Goal: Information Seeking & Learning: Learn about a topic

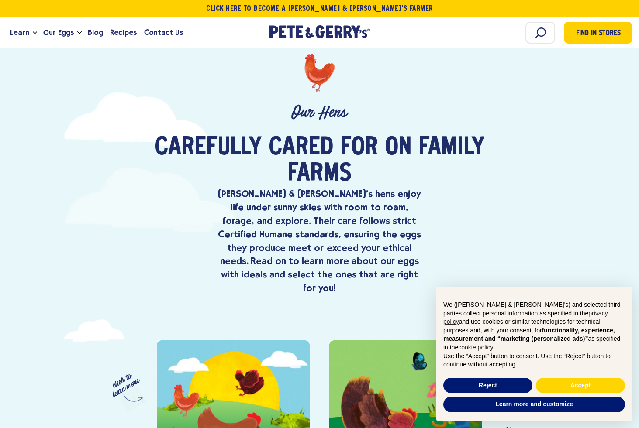
scroll to position [285, 0]
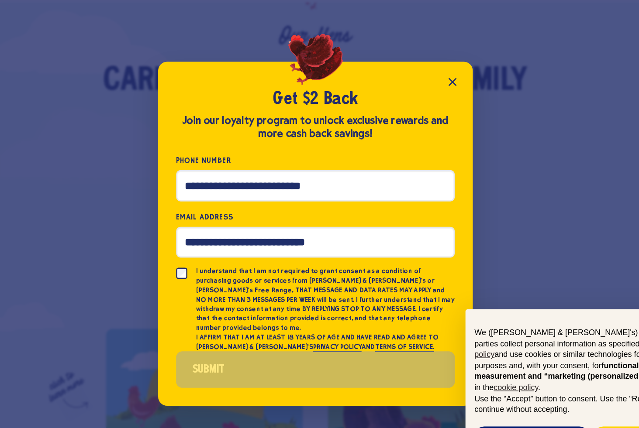
click at [429, 115] on icon "Close popup" at bounding box center [426, 110] width 10 height 10
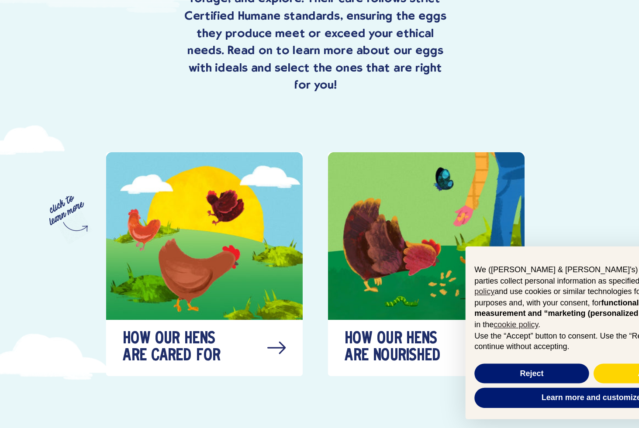
scroll to position [426, 0]
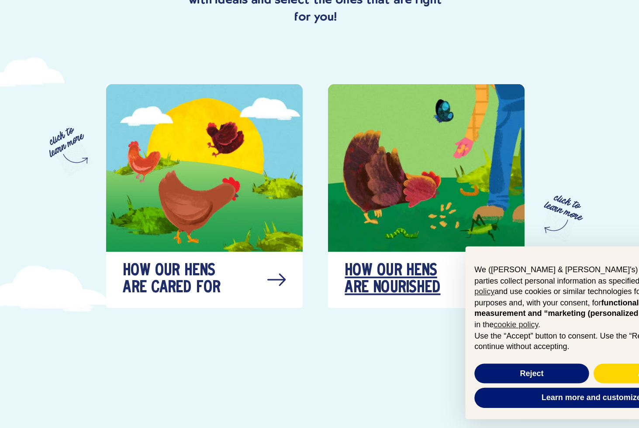
click at [406, 230] on div at bounding box center [405, 226] width 153 height 131
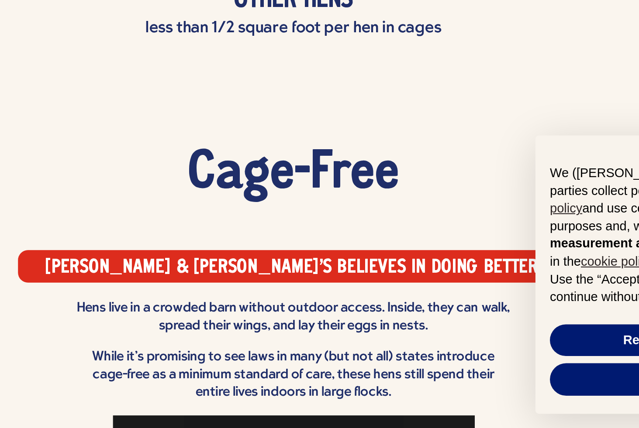
scroll to position [1240, 0]
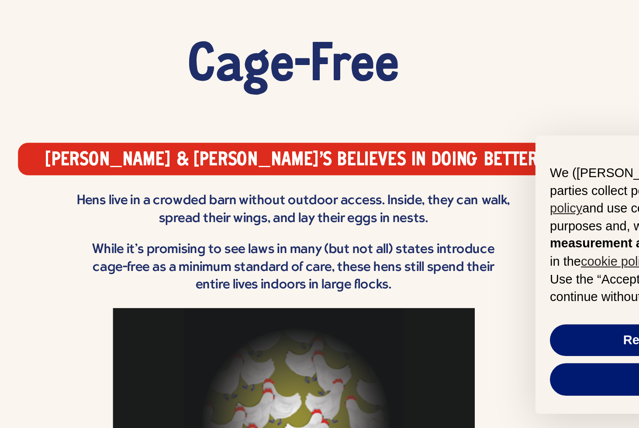
drag, startPoint x: 213, startPoint y: 296, endPoint x: 351, endPoint y: 340, distance: 144.1
click at [351, 340] on div "Cage-Free [PERSON_NAME] & [PERSON_NAME]'s believes in doing better. Hens live i…" at bounding box center [319, 367] width 639 height 253
click at [368, 340] on p "While it's promising to see laws in many (but not all) states introduce cage-fr…" at bounding box center [320, 351] width 210 height 26
drag, startPoint x: 368, startPoint y: 340, endPoint x: 217, endPoint y: 344, distance: 151.5
click at [217, 344] on div "Hens live in a crowded barn without outdoor access. Inside, they can walk, spre…" at bounding box center [320, 403] width 210 height 179
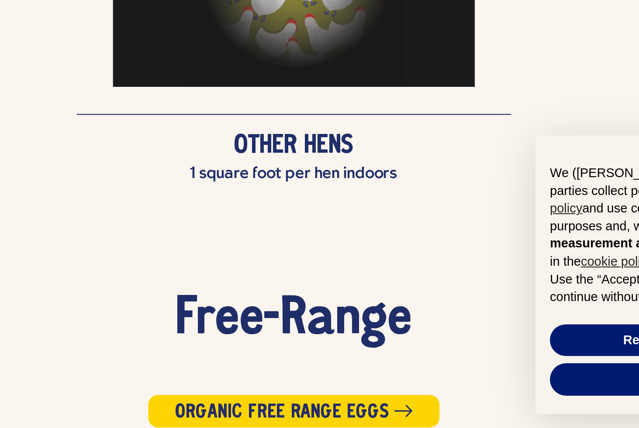
scroll to position [1474, 0]
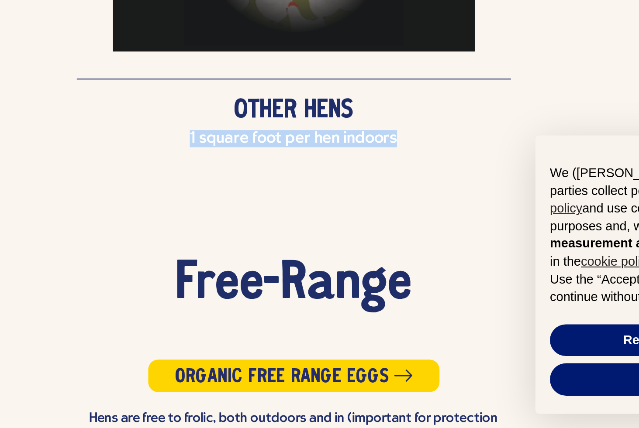
drag, startPoint x: 268, startPoint y: 267, endPoint x: 404, endPoint y: 283, distance: 137.6
click at [405, 283] on li "Cage-Free [PERSON_NAME] & [PERSON_NAME]'s believes in doing better. Hens live i…" at bounding box center [319, 149] width 639 height 339
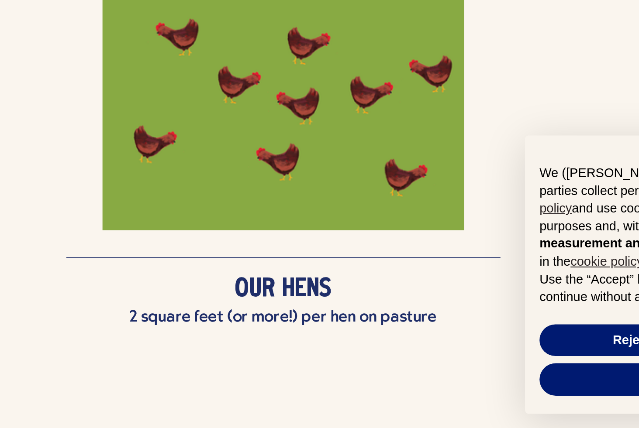
scroll to position [1829, 0]
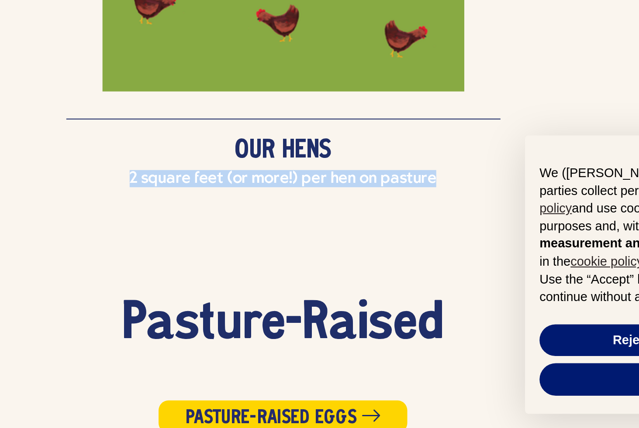
drag, startPoint x: 238, startPoint y: 285, endPoint x: 352, endPoint y: 294, distance: 114.7
click at [355, 293] on li "Free-Range Organic Free Range Eggs Hens are free to frolic, both outdoors and i…" at bounding box center [319, 152] width 639 height 374
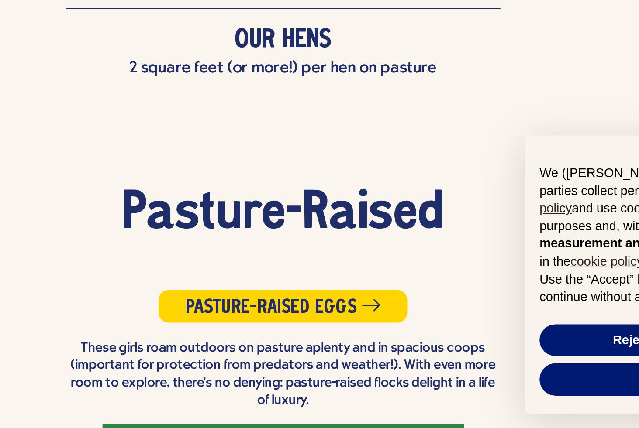
click at [277, 336] on div "Pasture-Raised Pasture-Raised Eggs These girls roam outdoors on pasture aplenty…" at bounding box center [319, 428] width 639 height 233
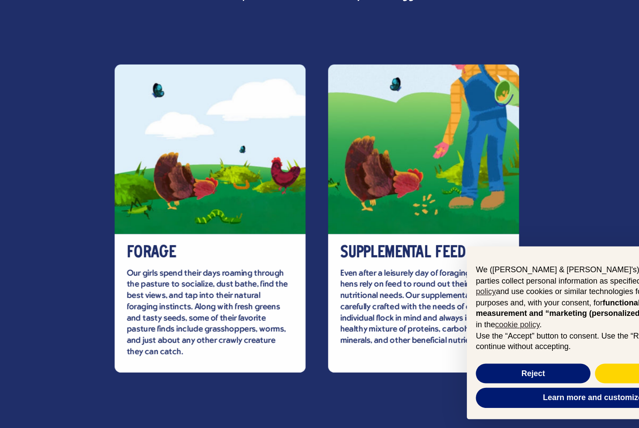
scroll to position [2557, 0]
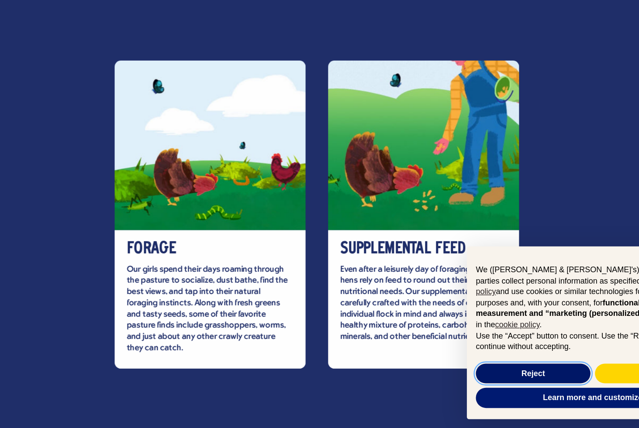
click at [476, 380] on button "Reject" at bounding box center [487, 386] width 89 height 16
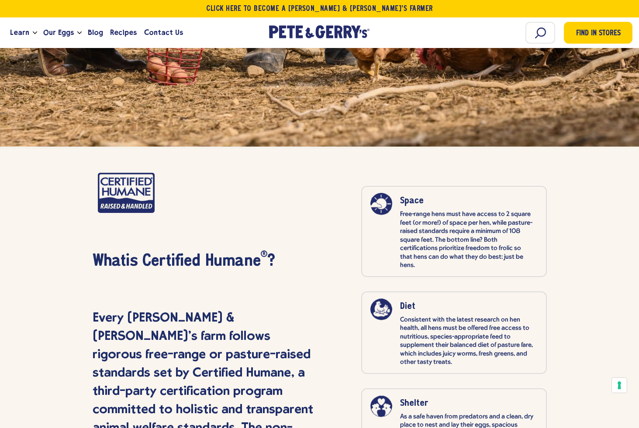
scroll to position [4077, 0]
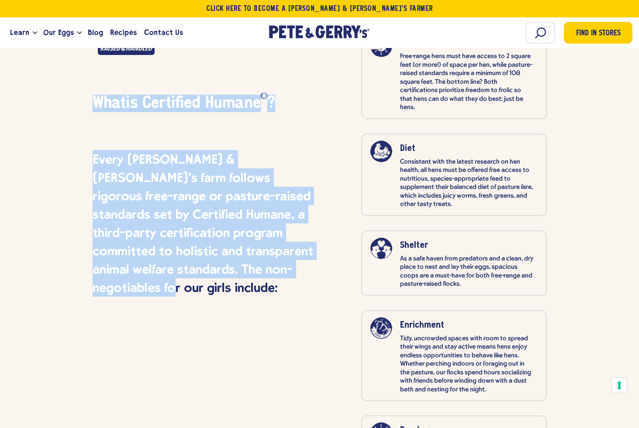
drag, startPoint x: 81, startPoint y: 125, endPoint x: 263, endPoint y: 246, distance: 219.2
click at [263, 246] on div "What is Certified Humane R ? Every [PERSON_NAME] & [PERSON_NAME]’s farm follows…" at bounding box center [319, 323] width 639 height 668
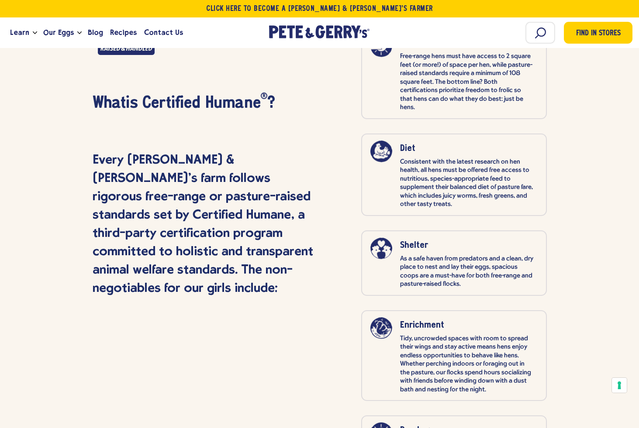
click at [286, 265] on div "What is Certified Humane R ? Every [PERSON_NAME] & [PERSON_NAME]’s farm follows…" at bounding box center [206, 301] width 227 height 572
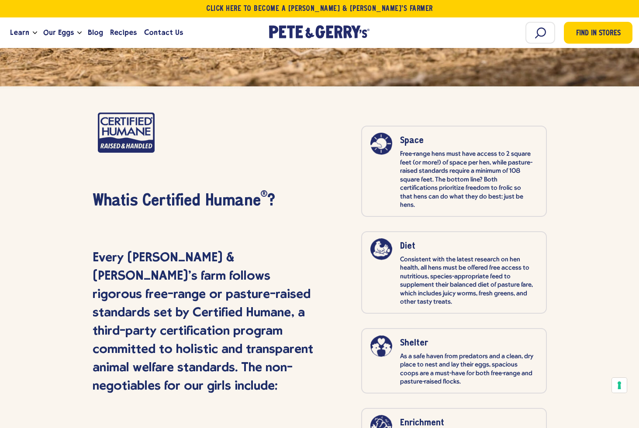
scroll to position [3970, 0]
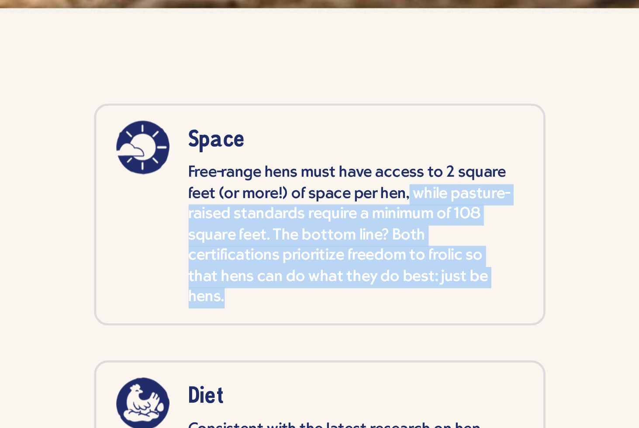
drag, startPoint x: 489, startPoint y: 150, endPoint x: 527, endPoint y: 184, distance: 50.4
click at [527, 184] on p "Free-range hens must have access to 2 square feet (or more!) of space per hen, …" at bounding box center [467, 190] width 134 height 60
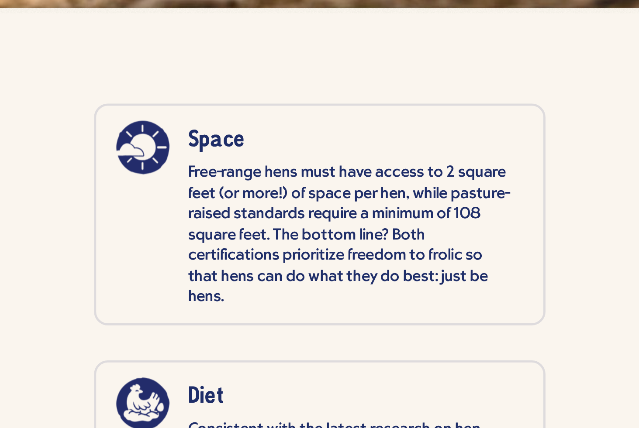
drag, startPoint x: 527, startPoint y: 184, endPoint x: 400, endPoint y: 190, distance: 127.6
click at [400, 190] on li "Space Free-range hens must have access to 2 square feet (or more!) of space per…" at bounding box center [454, 180] width 186 height 91
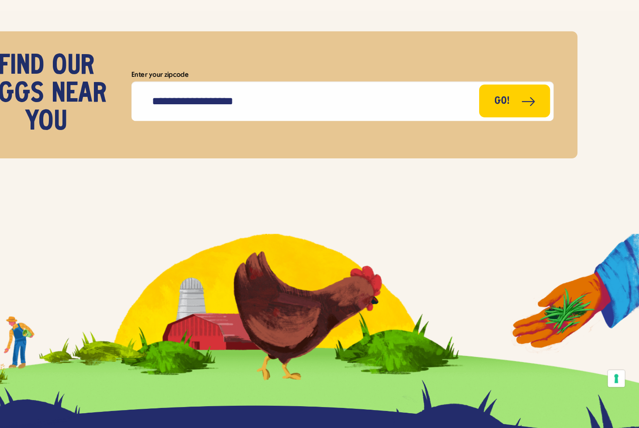
scroll to position [4664, 0]
